Goal: Information Seeking & Learning: Learn about a topic

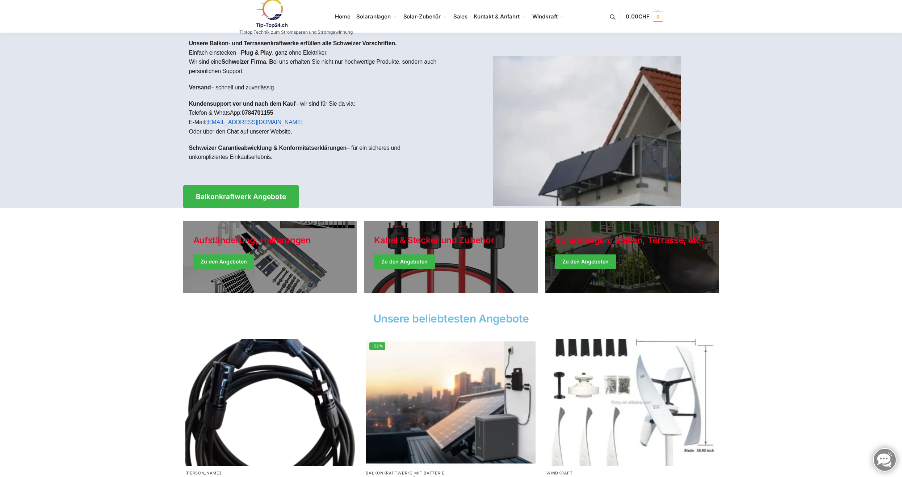
click at [585, 258] on link "Winter Jackets" at bounding box center [632, 257] width 174 height 72
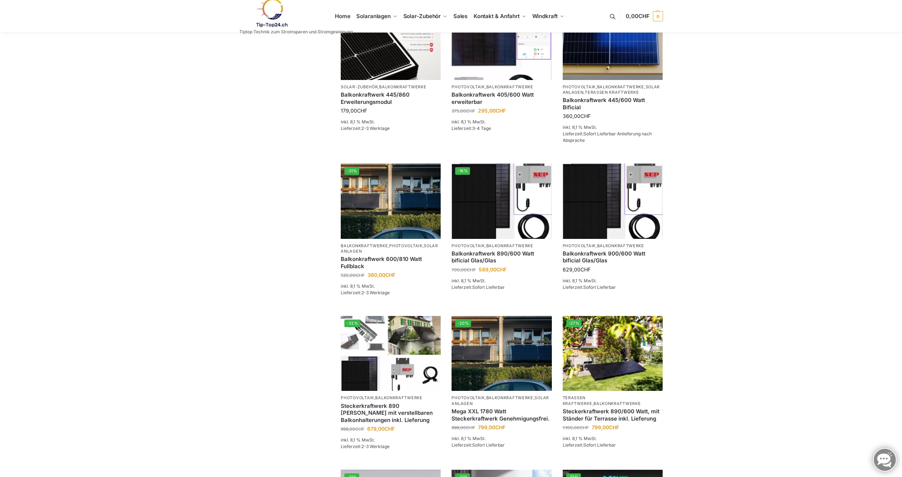
scroll to position [193, 0]
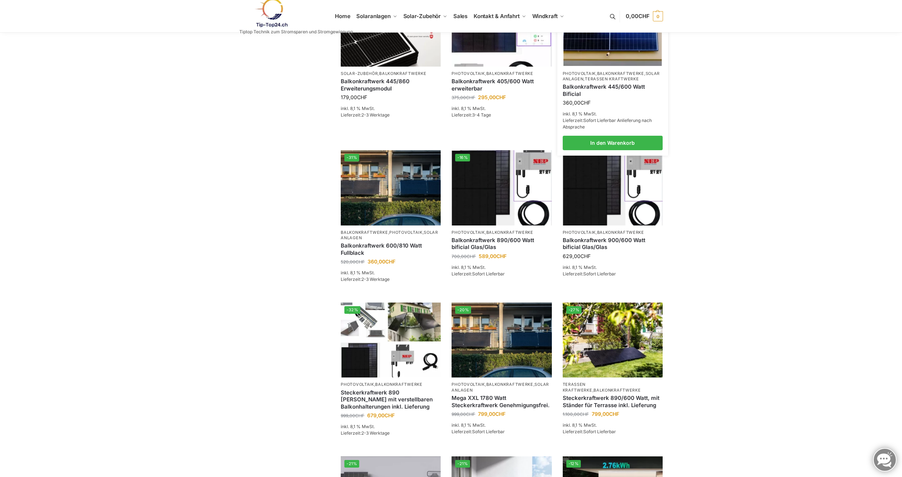
click at [613, 52] on img at bounding box center [612, 28] width 98 height 73
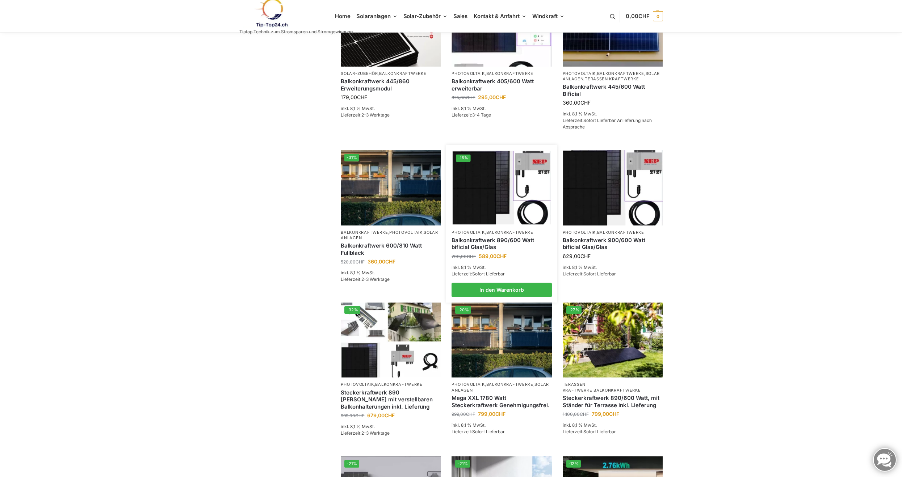
click at [484, 202] on img at bounding box center [501, 187] width 98 height 73
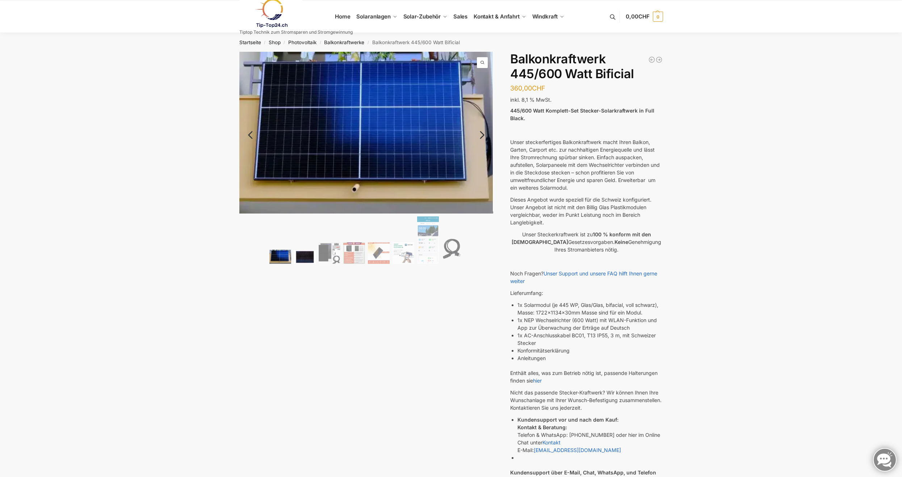
click at [306, 252] on img at bounding box center [305, 257] width 22 height 14
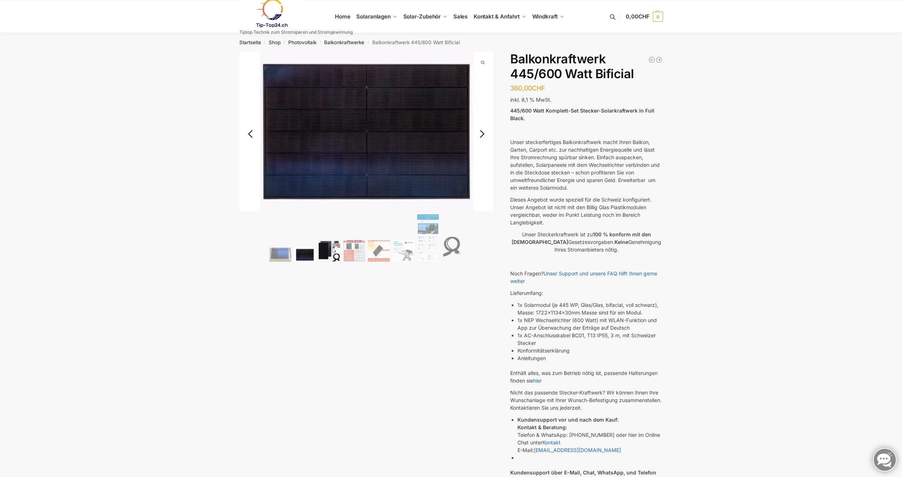
click at [323, 252] on img at bounding box center [330, 251] width 22 height 22
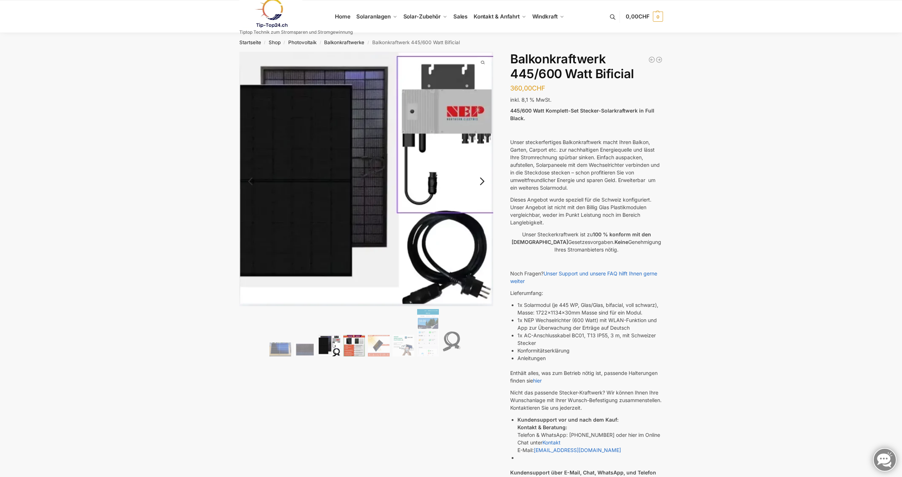
click at [356, 350] on img at bounding box center [354, 346] width 22 height 22
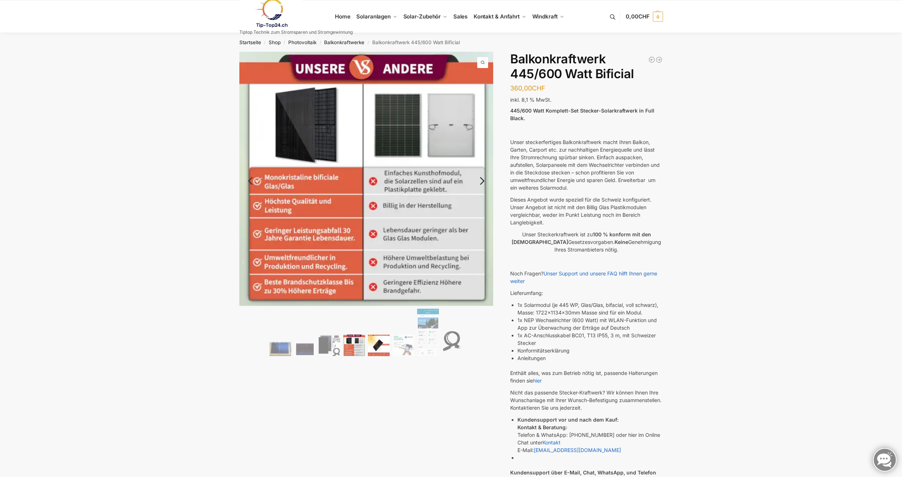
click at [379, 340] on img at bounding box center [379, 345] width 22 height 22
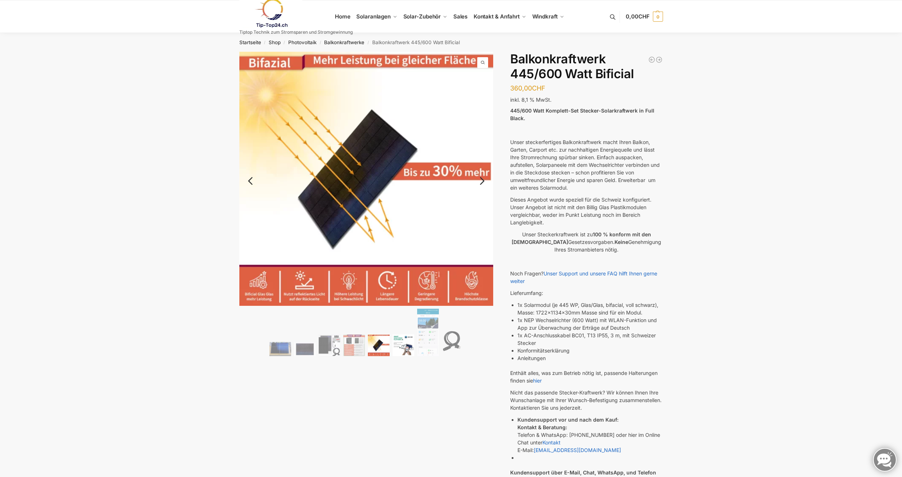
click at [403, 344] on img at bounding box center [403, 345] width 22 height 22
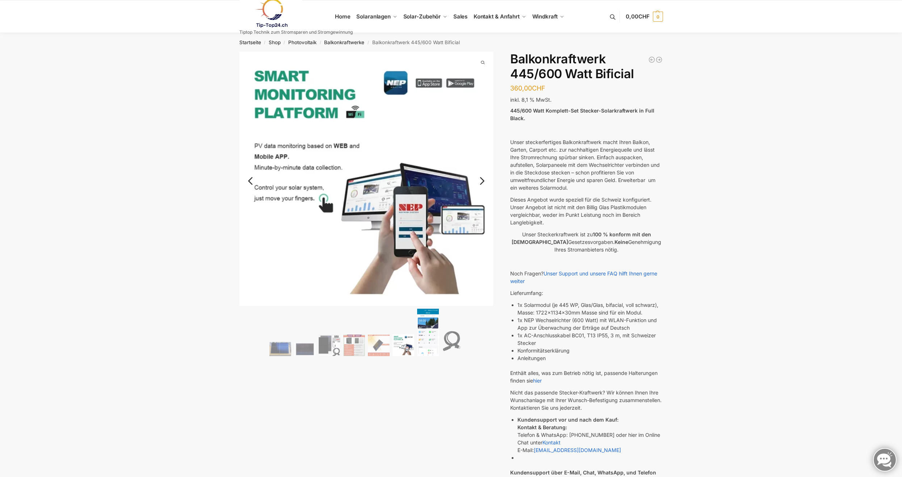
click at [430, 345] on img at bounding box center [428, 332] width 22 height 47
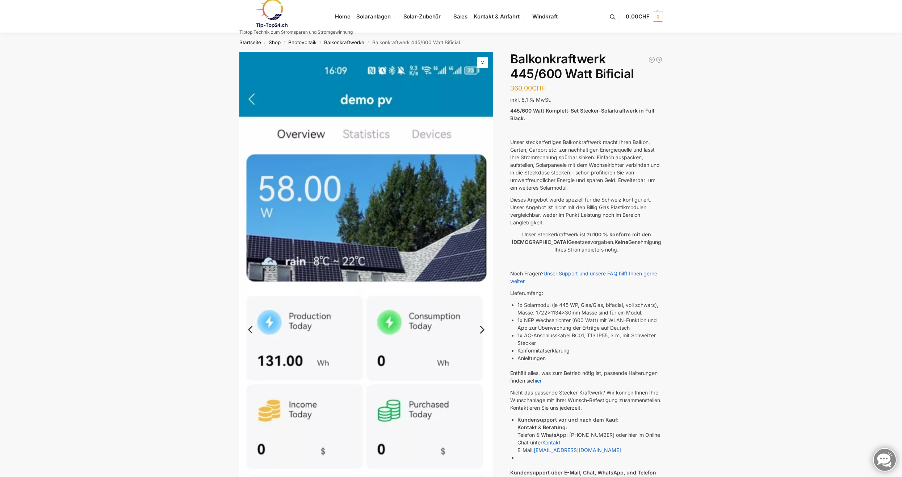
click at [287, 193] on img at bounding box center [366, 328] width 254 height 552
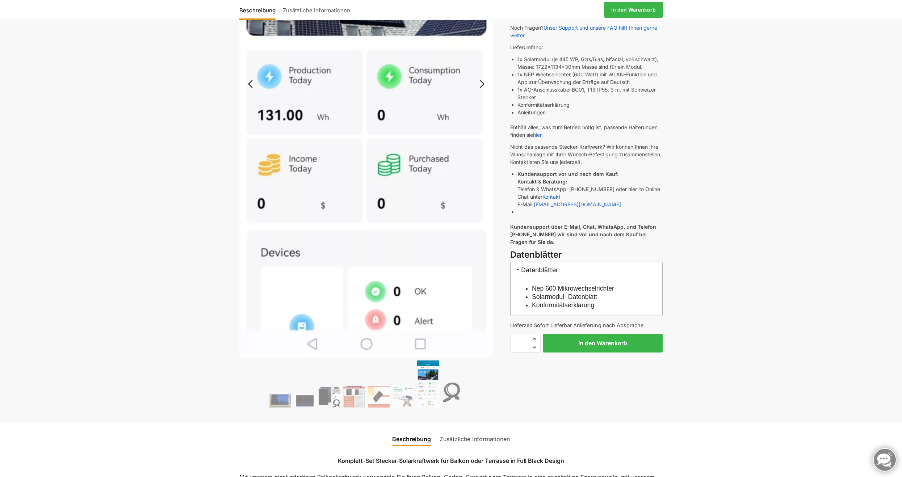
scroll to position [290, 0]
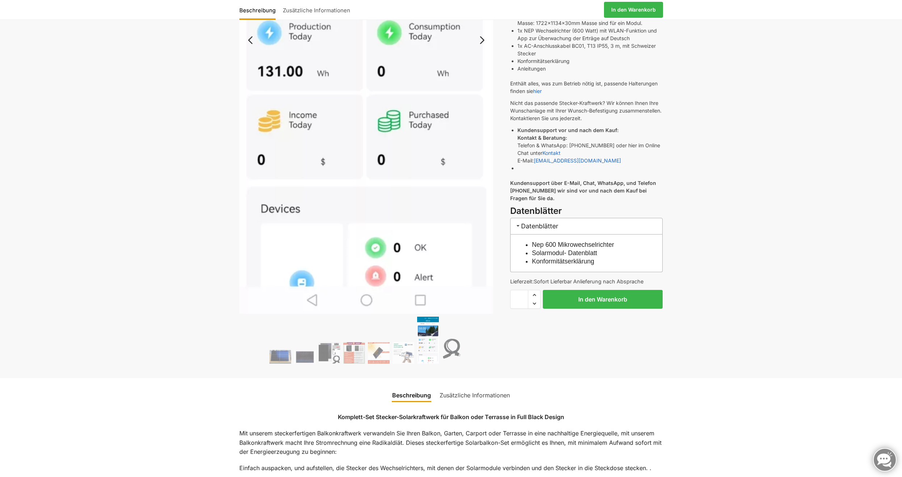
click at [481, 40] on link "Next" at bounding box center [481, 43] width 24 height 7
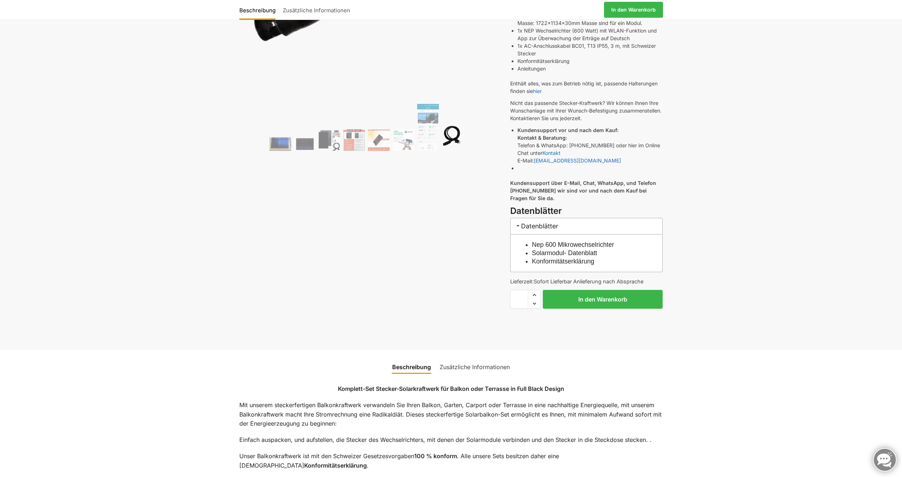
click at [451, 136] on img at bounding box center [453, 136] width 22 height 29
click at [540, 224] on h3 "Datenblätter" at bounding box center [586, 226] width 152 height 16
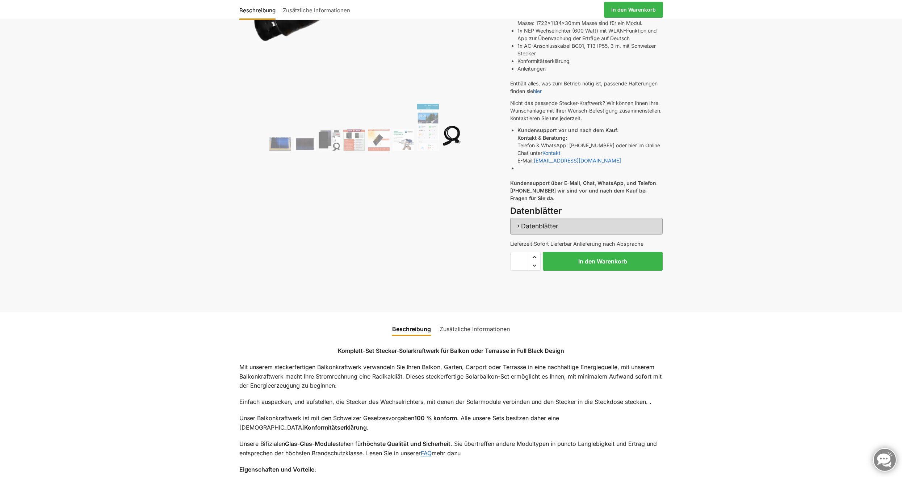
click at [540, 224] on h3 "Datenblätter" at bounding box center [586, 226] width 152 height 16
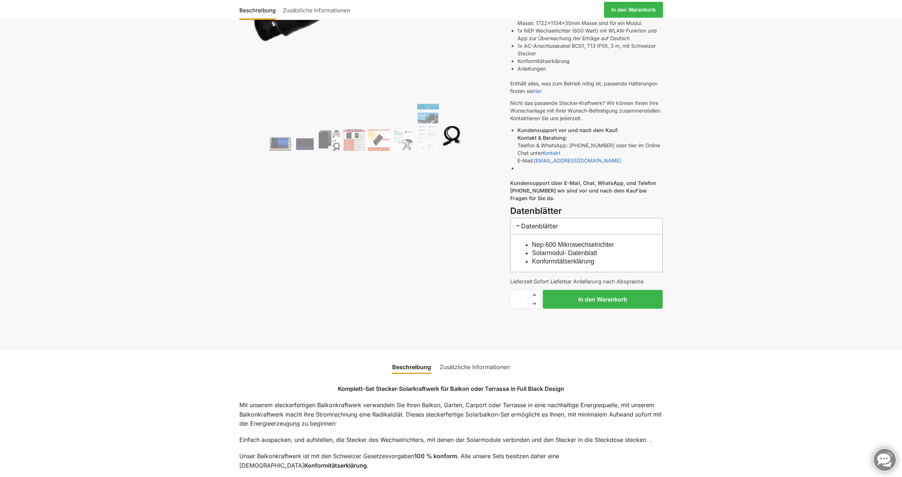
click at [556, 245] on link "Nep 600 Mikrowechselrichter" at bounding box center [573, 244] width 82 height 7
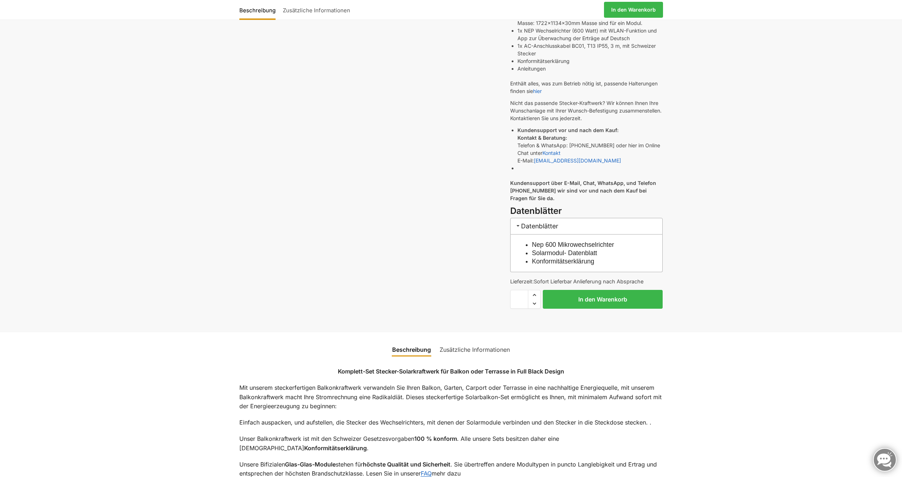
click at [560, 254] on link "Solarmodul- Datenblatt" at bounding box center [564, 252] width 65 height 7
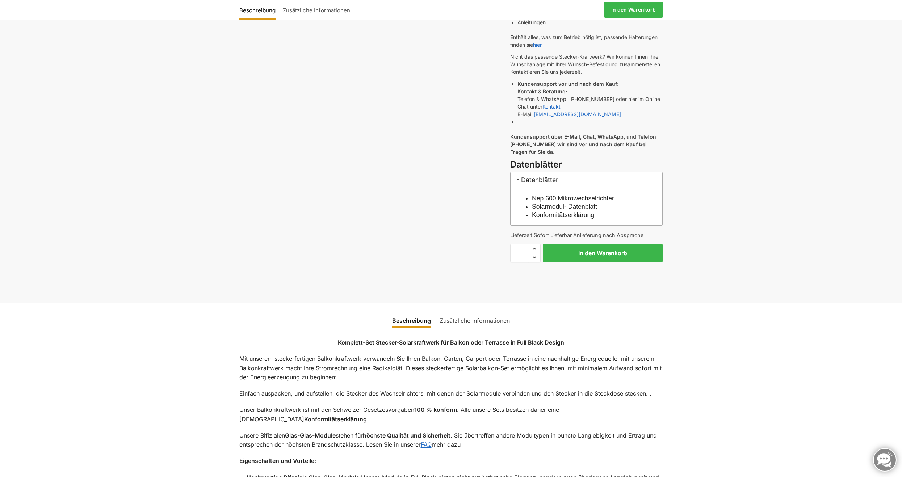
scroll to position [482, 0]
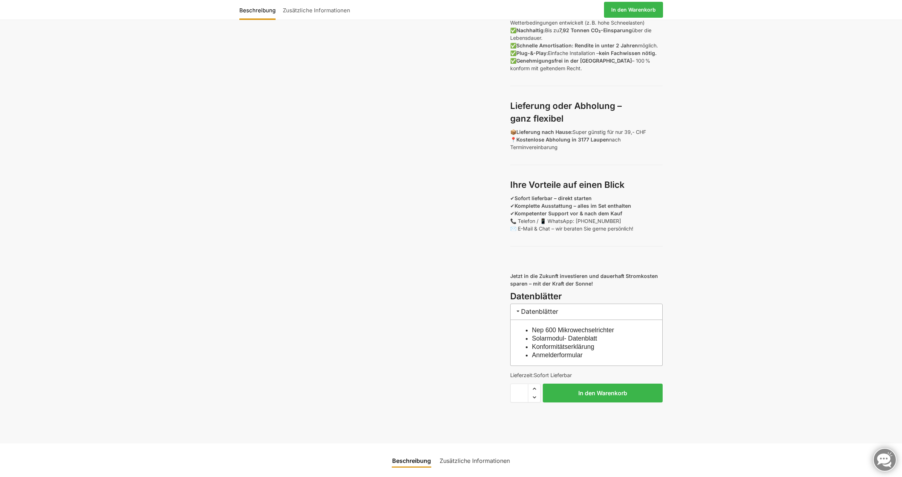
scroll to position [579, 0]
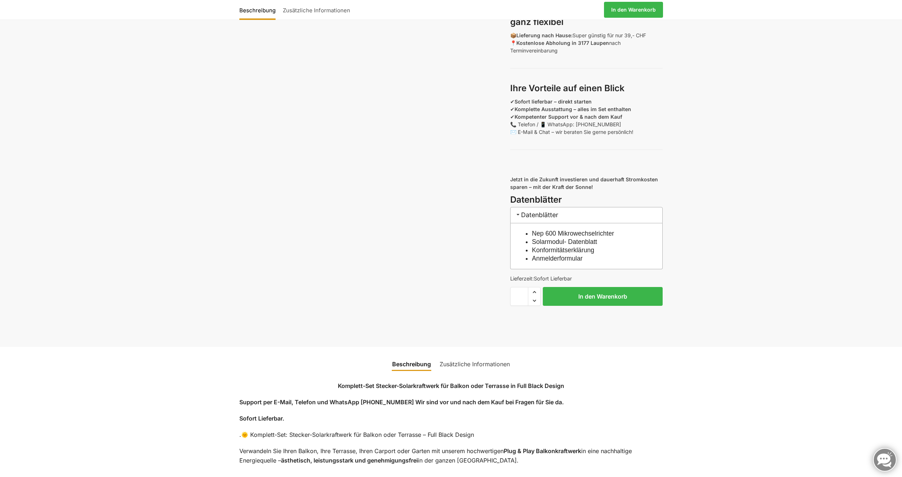
click at [574, 262] on link "Anmelderformular" at bounding box center [557, 258] width 51 height 7
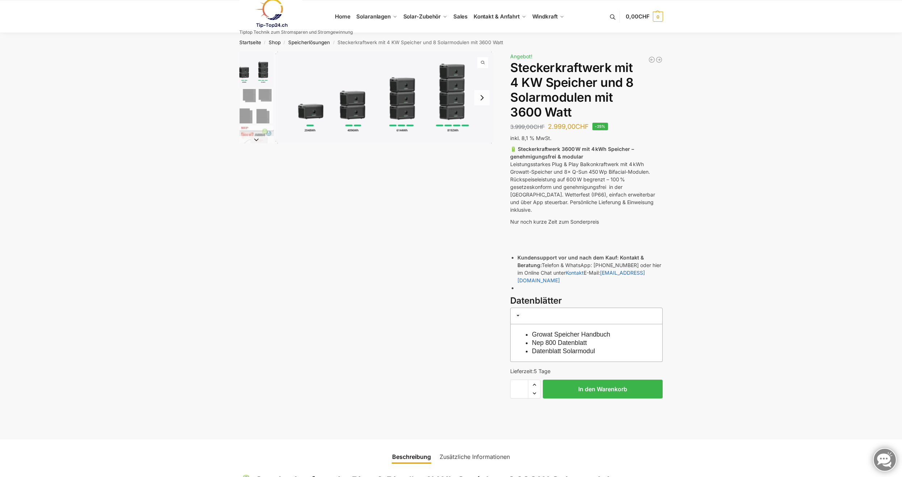
click at [320, 114] on img "1 / 9" at bounding box center [384, 98] width 218 height 92
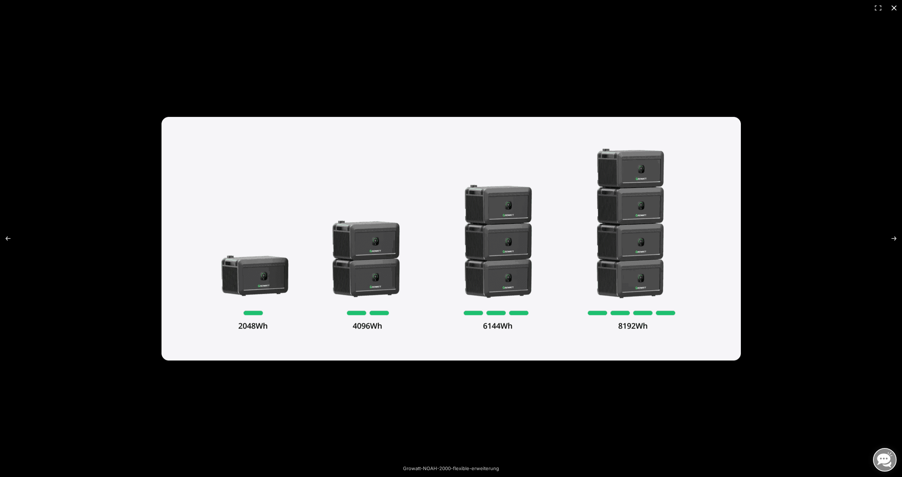
click at [853, 48] on div at bounding box center [451, 238] width 902 height 477
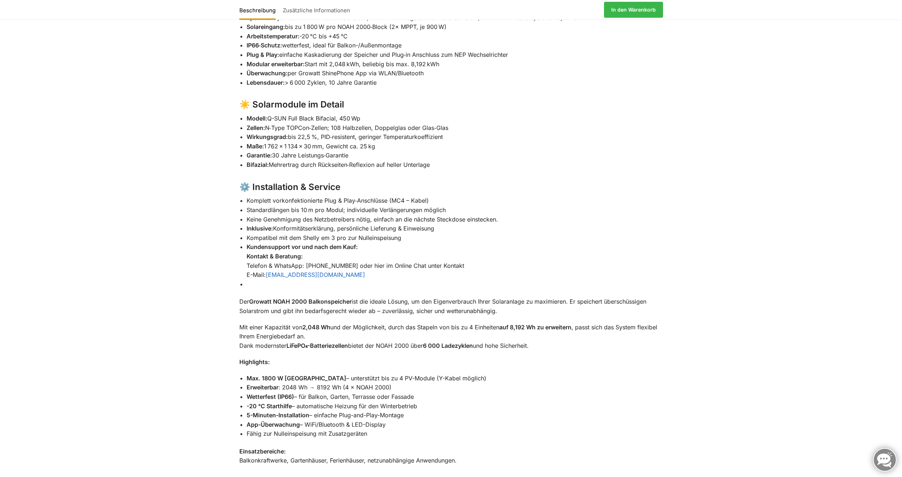
scroll to position [667, 0]
